Goal: Check status

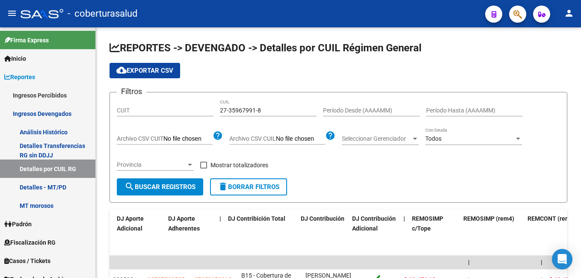
scroll to position [0, 1512]
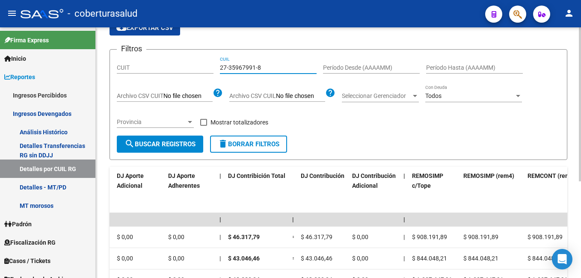
drag, startPoint x: 280, startPoint y: 68, endPoint x: 201, endPoint y: 68, distance: 79.2
click at [201, 68] on div "Filtros CUIT 27-35967991-8 CUIL Período Desde (AAAAMM) Período Hasta (AAAAMM) A…" at bounding box center [339, 96] width 444 height 79
paste input "0-20786559-2"
type input "20-20786559-2"
click at [182, 148] on span "search Buscar Registros" at bounding box center [160, 144] width 71 height 8
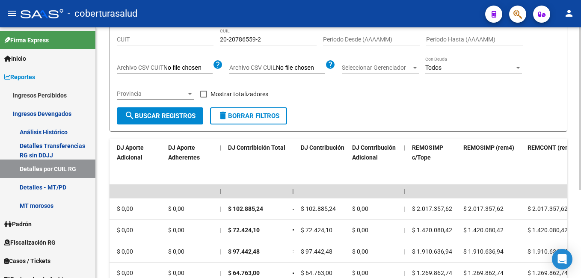
scroll to position [86, 0]
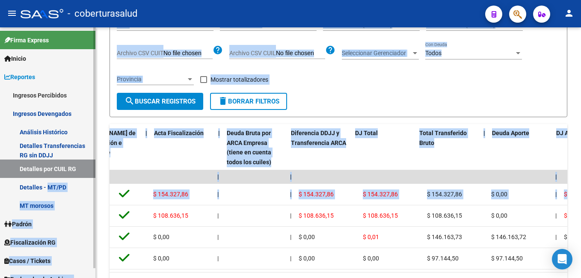
drag, startPoint x: 415, startPoint y: 193, endPoint x: 68, endPoint y: 193, distance: 347.6
click at [60, 193] on mat-sidenav-container "Firma Express Inicio Calendario SSS Instructivos Contacto OS Reportes Ingresos …" at bounding box center [290, 152] width 581 height 251
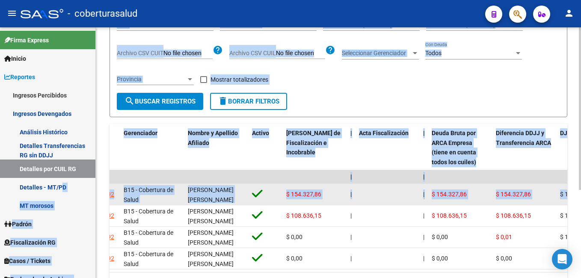
click at [500, 191] on span "$ 154.327,86" at bounding box center [513, 194] width 35 height 7
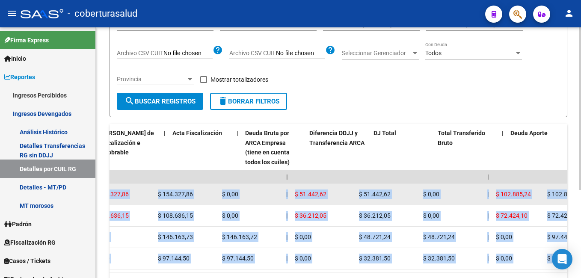
drag, startPoint x: 509, startPoint y: 194, endPoint x: 560, endPoint y: 189, distance: 51.6
click at [569, 190] on div "REPORTES -> DEVENGADO -> Detalles por CUIL Régimen General cloud_download Expor…" at bounding box center [338, 132] width 485 height 380
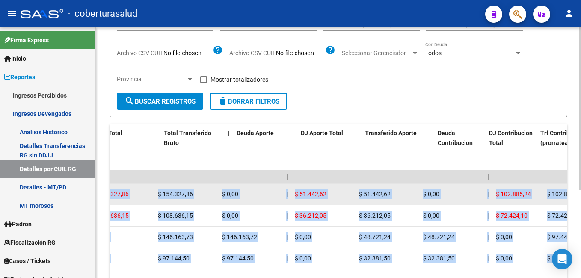
scroll to position [0, 578]
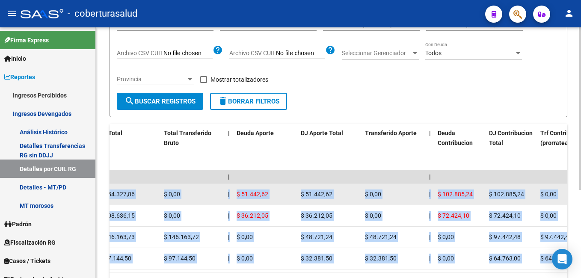
click at [480, 190] on div "$ 102.885,24" at bounding box center [460, 195] width 45 height 10
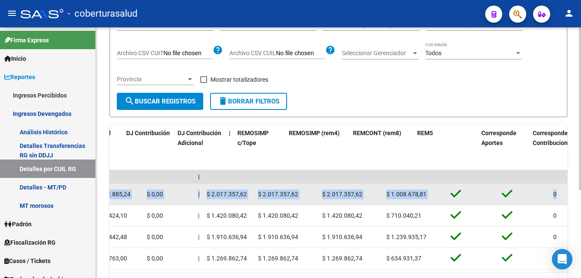
drag, startPoint x: 480, startPoint y: 196, endPoint x: 562, endPoint y: 201, distance: 81.9
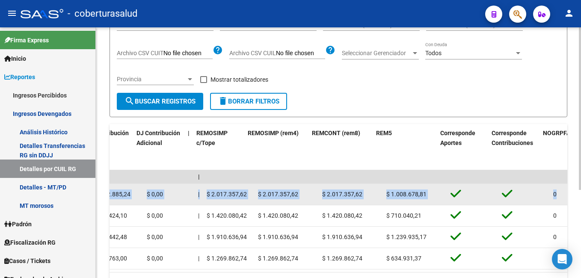
scroll to position [0, 1727]
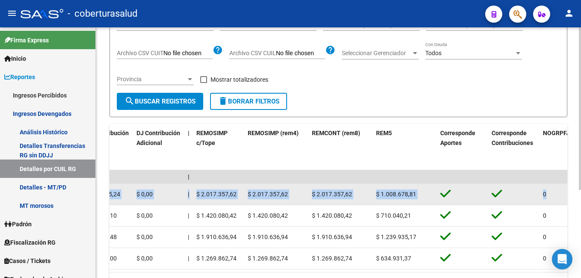
click at [363, 200] on datatable-body-cell "$ 2.017.357,62" at bounding box center [341, 194] width 64 height 21
